Goal: Find specific page/section: Find specific page/section

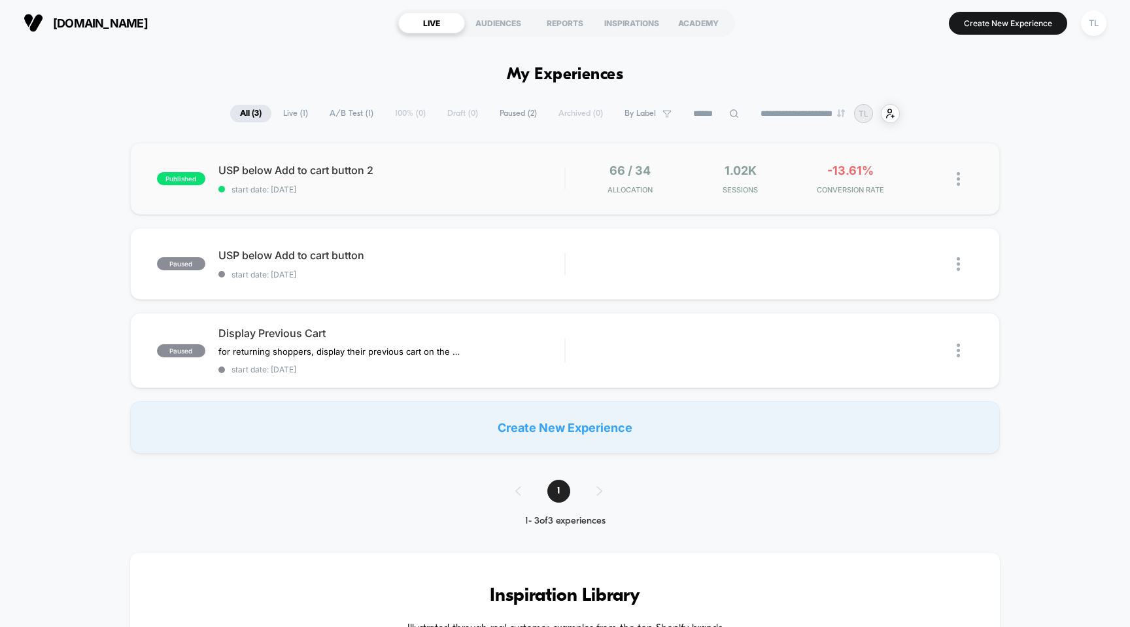
click at [360, 194] on div "published USP below Add to cart button 2 start date: [DATE] 66 / 34 Allocation …" at bounding box center [565, 179] width 871 height 72
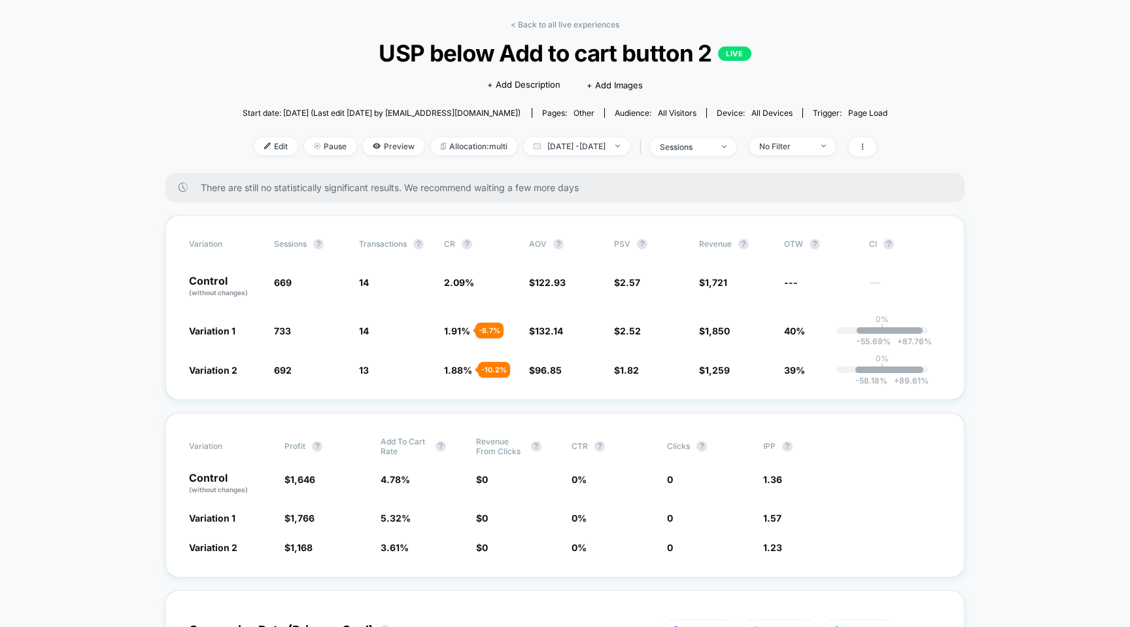
scroll to position [50, 0]
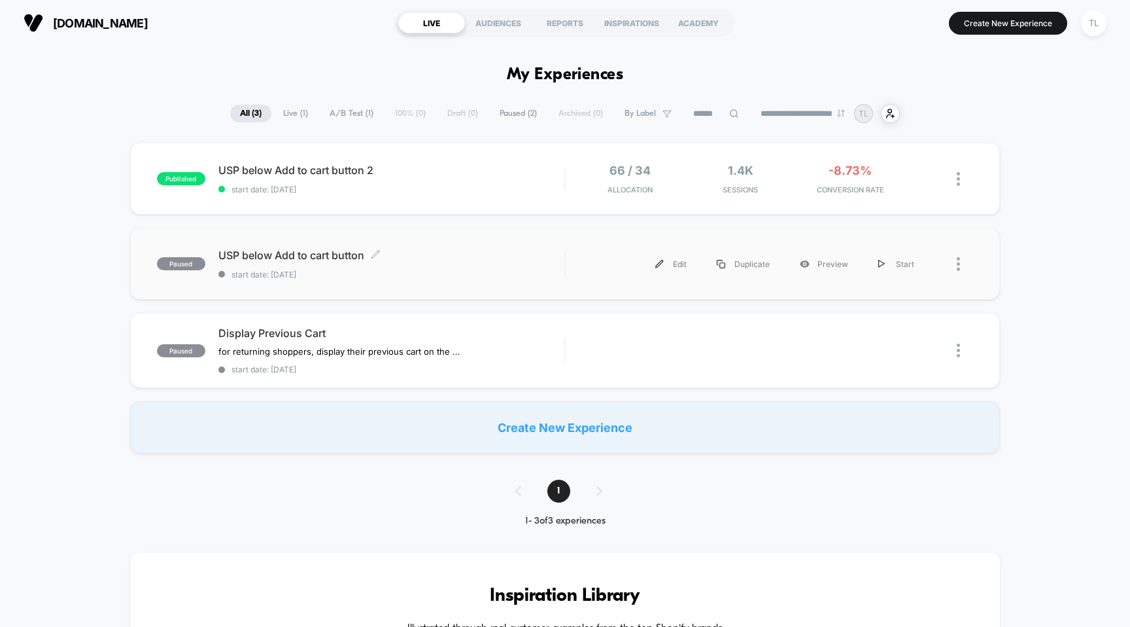
click at [336, 254] on span "USP below Add to cart button Click to edit experience details" at bounding box center [391, 255] width 347 height 13
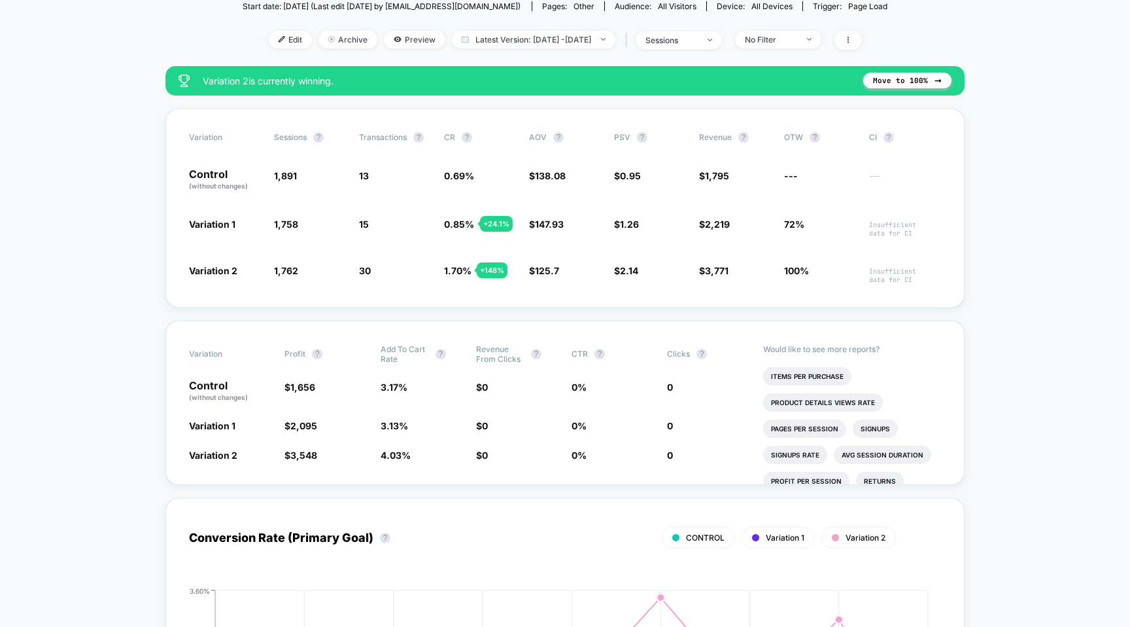
scroll to position [172, 0]
